Goal: Task Accomplishment & Management: Use online tool/utility

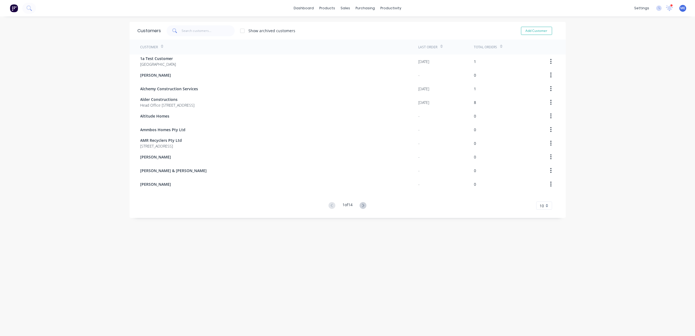
click at [670, 6] on div at bounding box center [671, 5] width 3 height 3
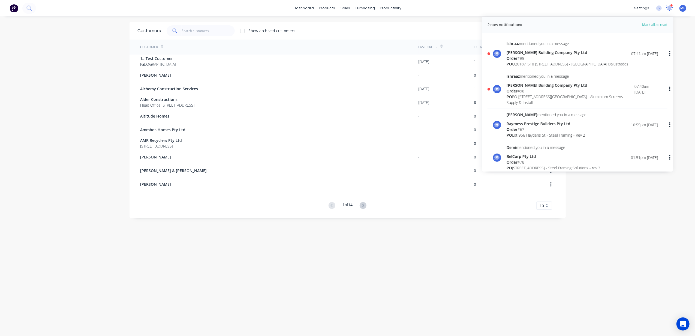
click at [666, 7] on icon at bounding box center [669, 8] width 7 height 6
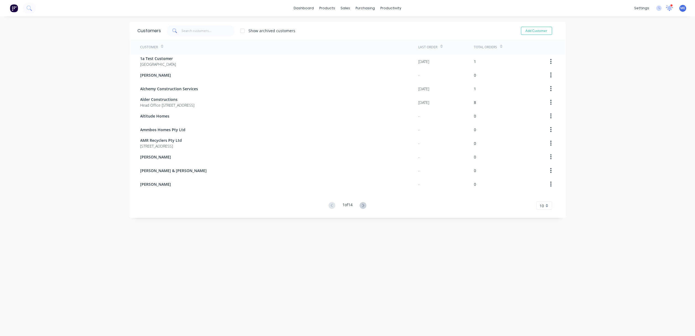
click at [667, 7] on icon at bounding box center [669, 7] width 5 height 5
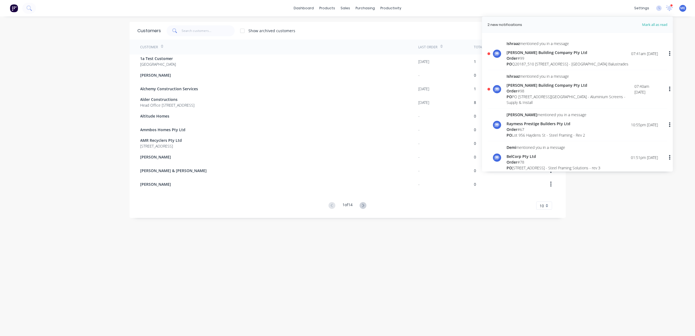
click at [528, 59] on div "Order # 99" at bounding box center [568, 58] width 122 height 6
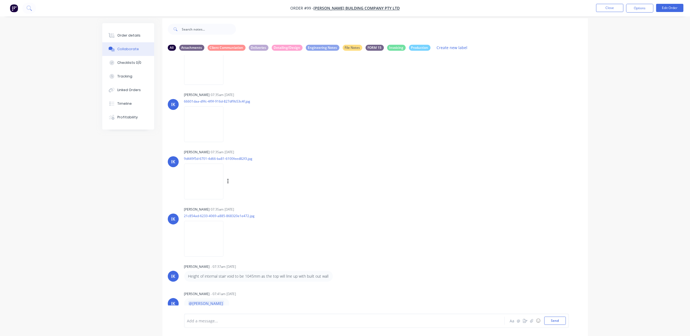
scroll to position [9, 0]
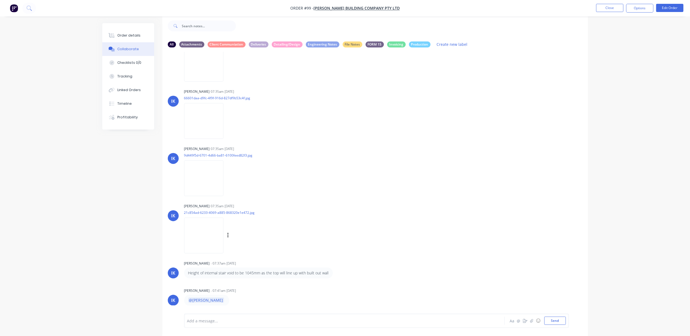
click at [208, 232] on img at bounding box center [203, 236] width 39 height 36
click at [612, 9] on button "Close" at bounding box center [609, 8] width 27 height 8
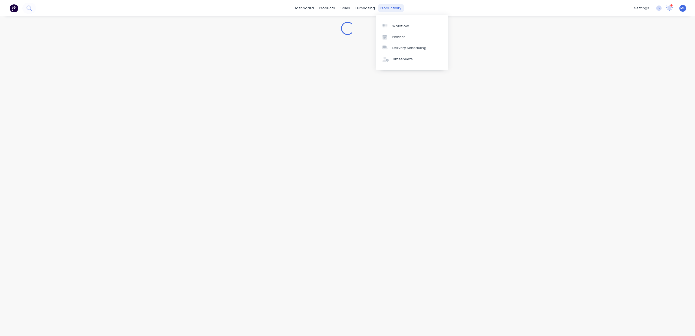
click at [386, 7] on div "productivity" at bounding box center [391, 8] width 26 height 8
click at [401, 35] on div "Planner" at bounding box center [398, 37] width 13 height 5
click at [668, 8] on icon at bounding box center [669, 7] width 5 height 5
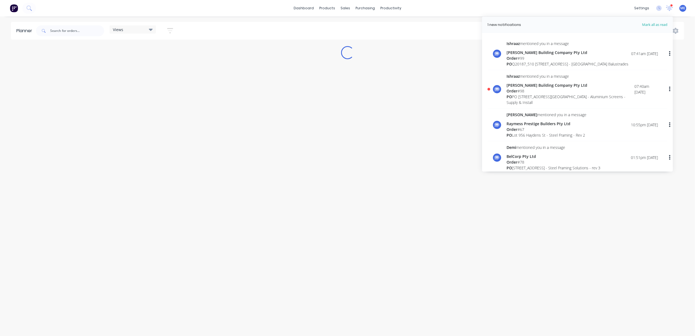
click at [548, 94] on div "Order # 98" at bounding box center [571, 91] width 128 height 6
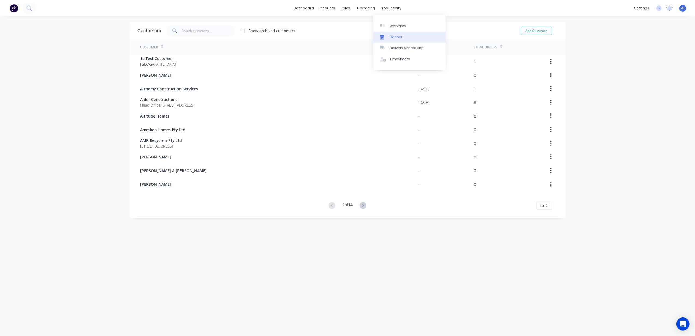
click at [389, 33] on link "Planner" at bounding box center [409, 37] width 72 height 11
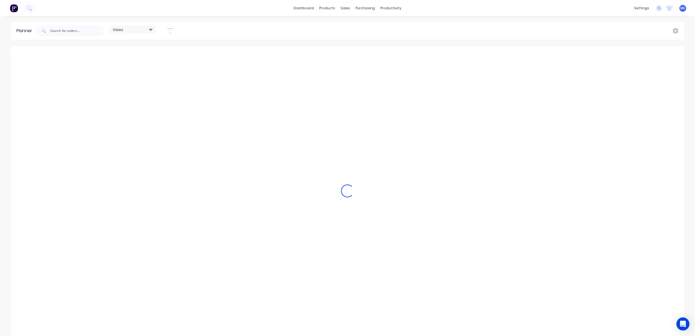
scroll to position [0, 211]
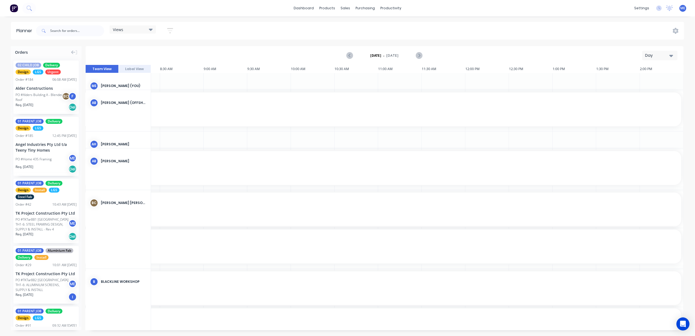
click at [659, 51] on button "Day" at bounding box center [659, 56] width 35 height 10
click at [652, 81] on div "Week" at bounding box center [650, 81] width 54 height 11
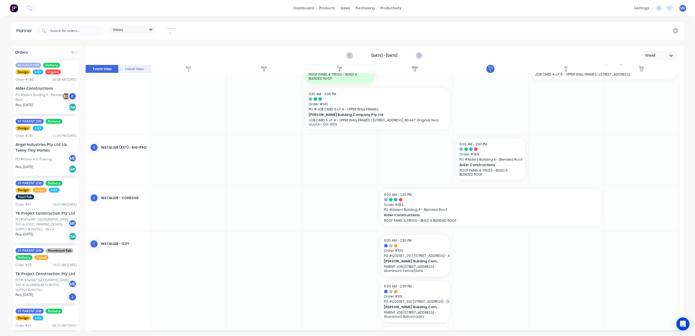
scroll to position [904, 0]
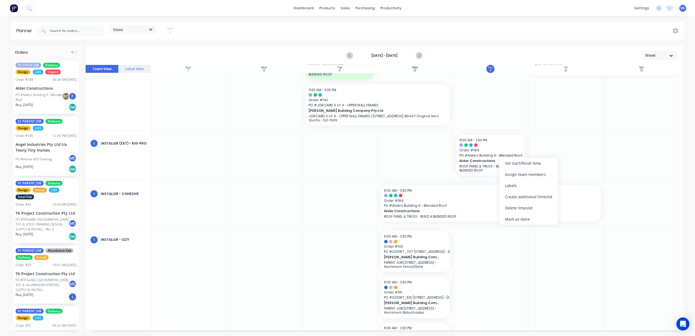
click at [503, 47] on div "[DATE] - [DATE] Week" at bounding box center [384, 56] width 597 height 18
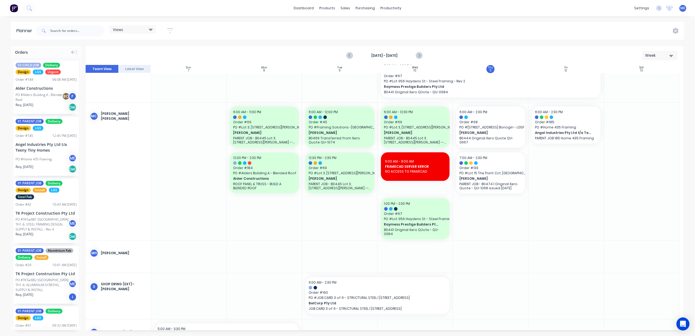
scroll to position [1341, 0]
click at [420, 56] on icon "Next page" at bounding box center [419, 55] width 2 height 4
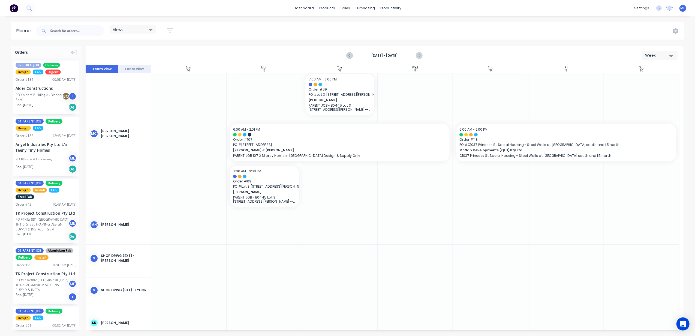
scroll to position [1186, 0]
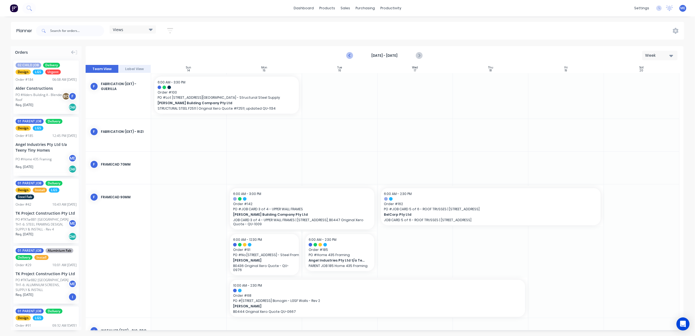
click at [351, 58] on icon "Previous page" at bounding box center [350, 55] width 7 height 7
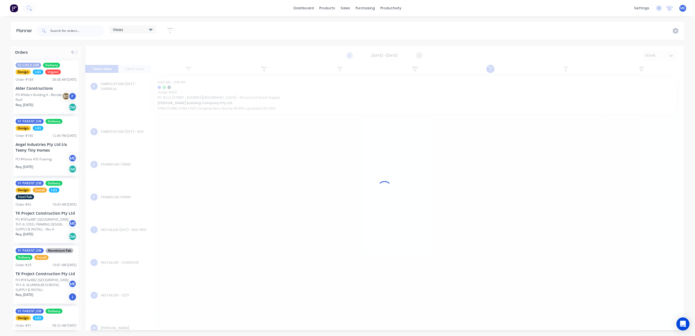
scroll to position [713, 0]
